Goal: Task Accomplishment & Management: Manage account settings

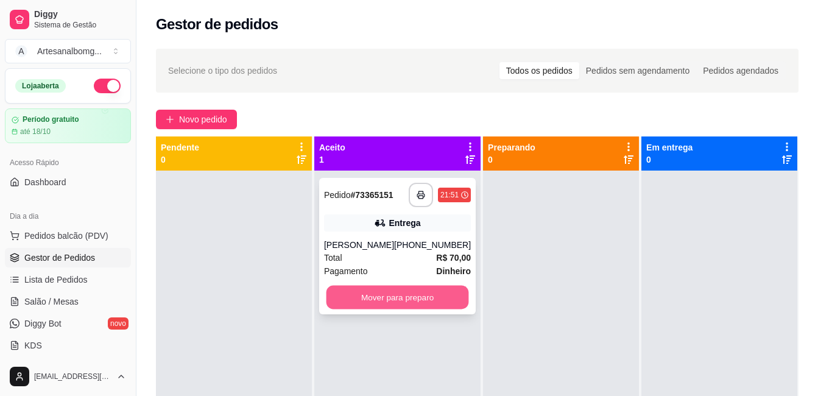
click at [396, 296] on button "Mover para preparo" at bounding box center [397, 297] width 142 height 24
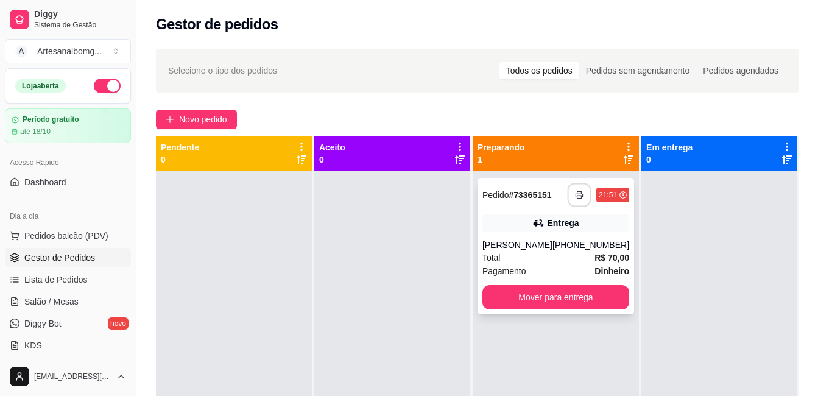
click at [575, 192] on icon "button" at bounding box center [579, 195] width 9 height 9
click at [344, 195] on div at bounding box center [392, 368] width 156 height 396
click at [348, 190] on div at bounding box center [392, 368] width 156 height 396
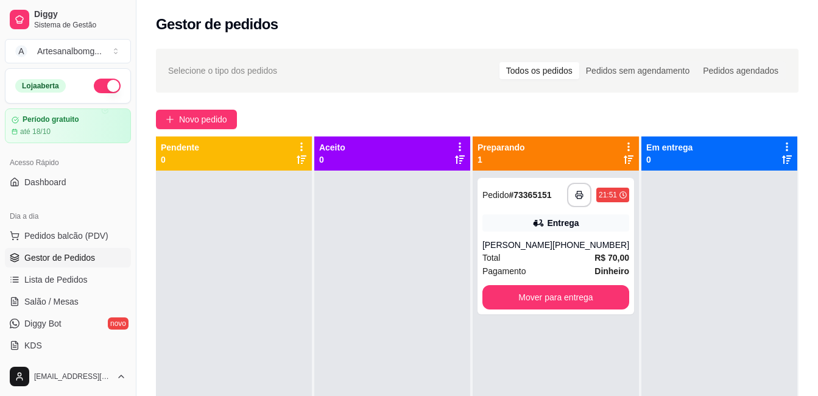
click at [348, 190] on div at bounding box center [392, 368] width 156 height 396
click at [46, 320] on span "Diggy Bot" at bounding box center [42, 323] width 37 height 12
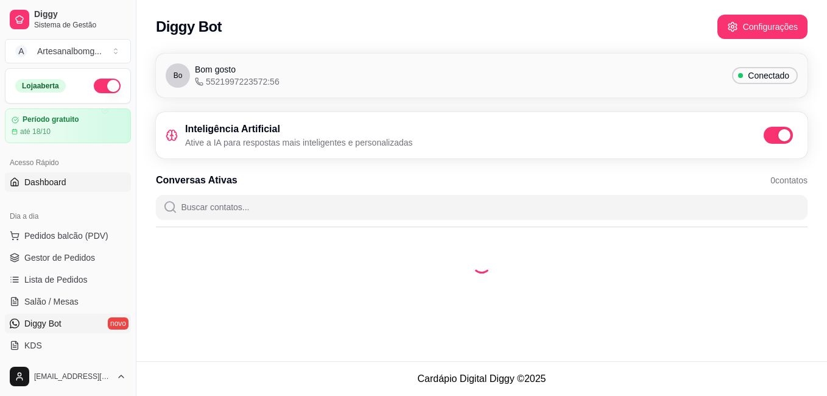
click at [49, 183] on span "Dashboard" at bounding box center [45, 182] width 42 height 12
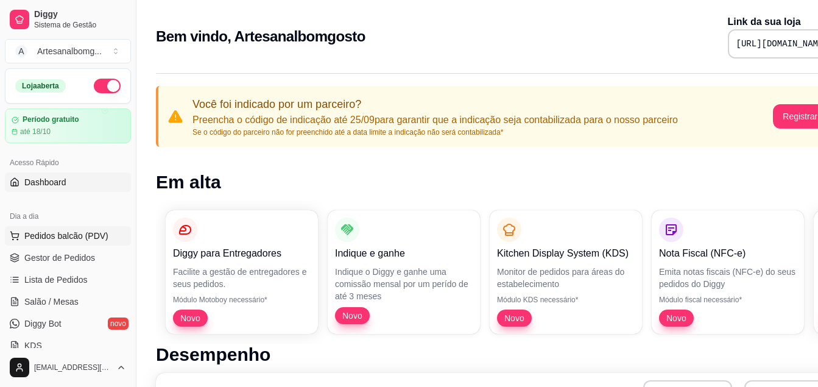
click at [80, 230] on span "Pedidos balcão (PDV)" at bounding box center [66, 235] width 84 height 12
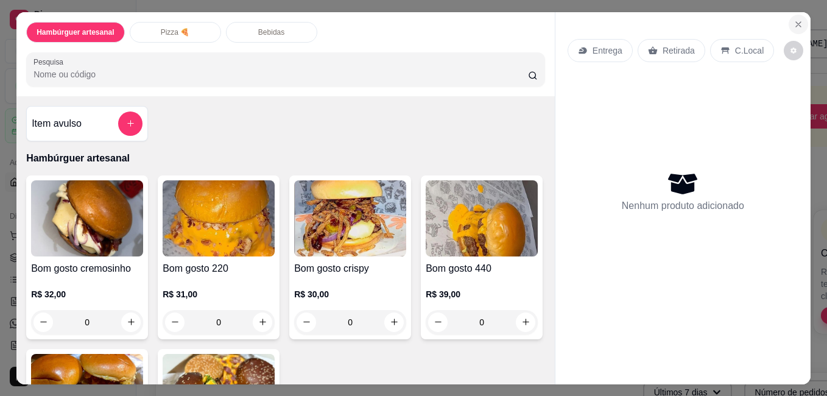
click at [793, 21] on icon "Close" at bounding box center [798, 24] width 10 height 10
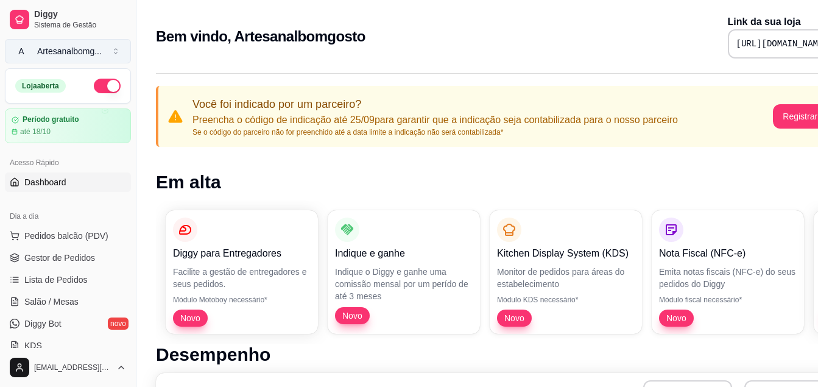
click at [72, 49] on div "Artesanalbomg ..." at bounding box center [69, 51] width 65 height 12
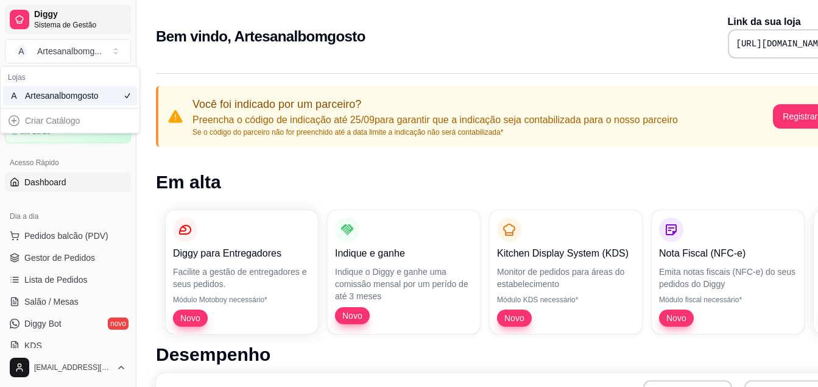
click at [49, 18] on span "Diggy" at bounding box center [80, 14] width 92 height 11
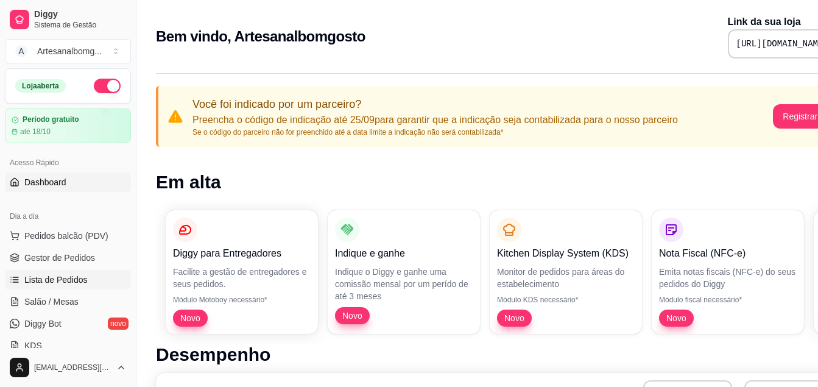
click at [96, 282] on link "Lista de Pedidos" at bounding box center [68, 279] width 126 height 19
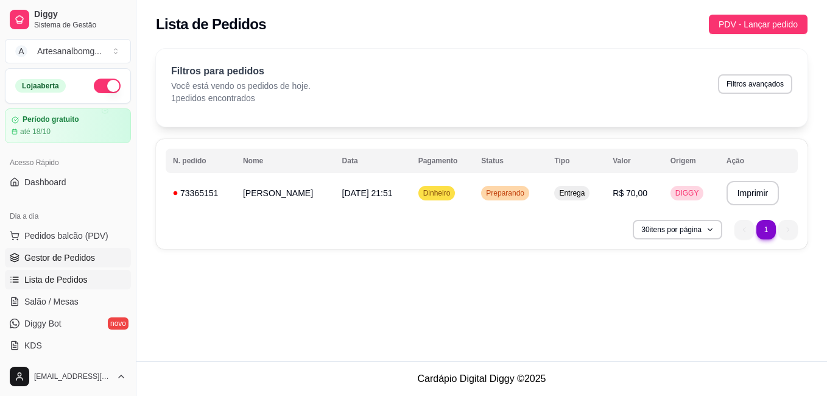
click at [69, 265] on link "Gestor de Pedidos" at bounding box center [68, 257] width 126 height 19
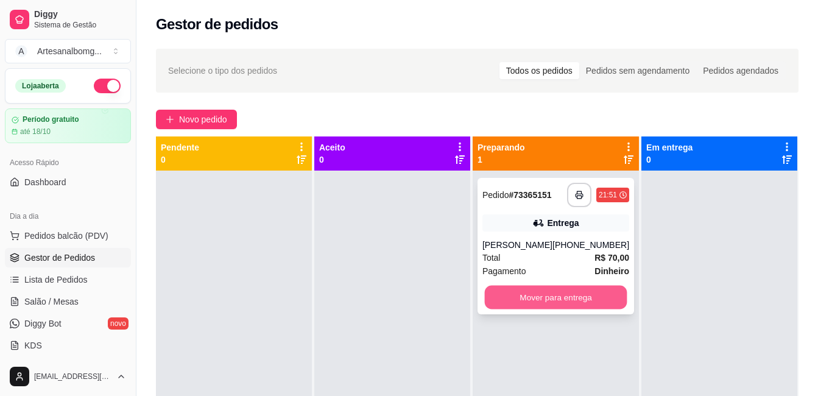
click at [562, 298] on button "Mover para entrega" at bounding box center [555, 297] width 142 height 24
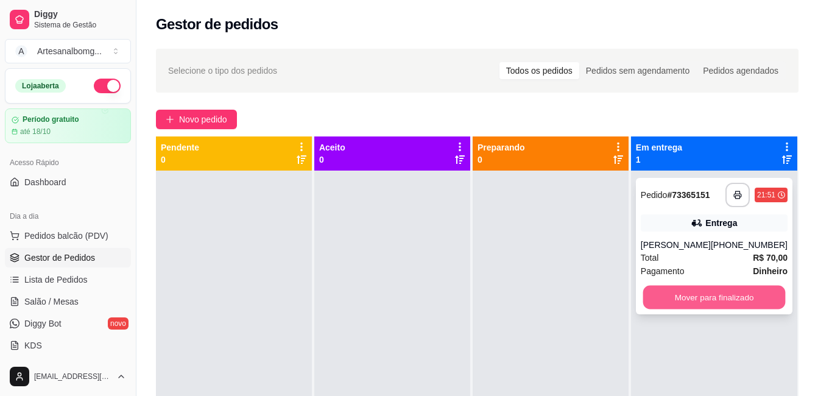
click at [704, 299] on button "Mover para finalizado" at bounding box center [713, 297] width 142 height 24
